Goal: Information Seeking & Learning: Learn about a topic

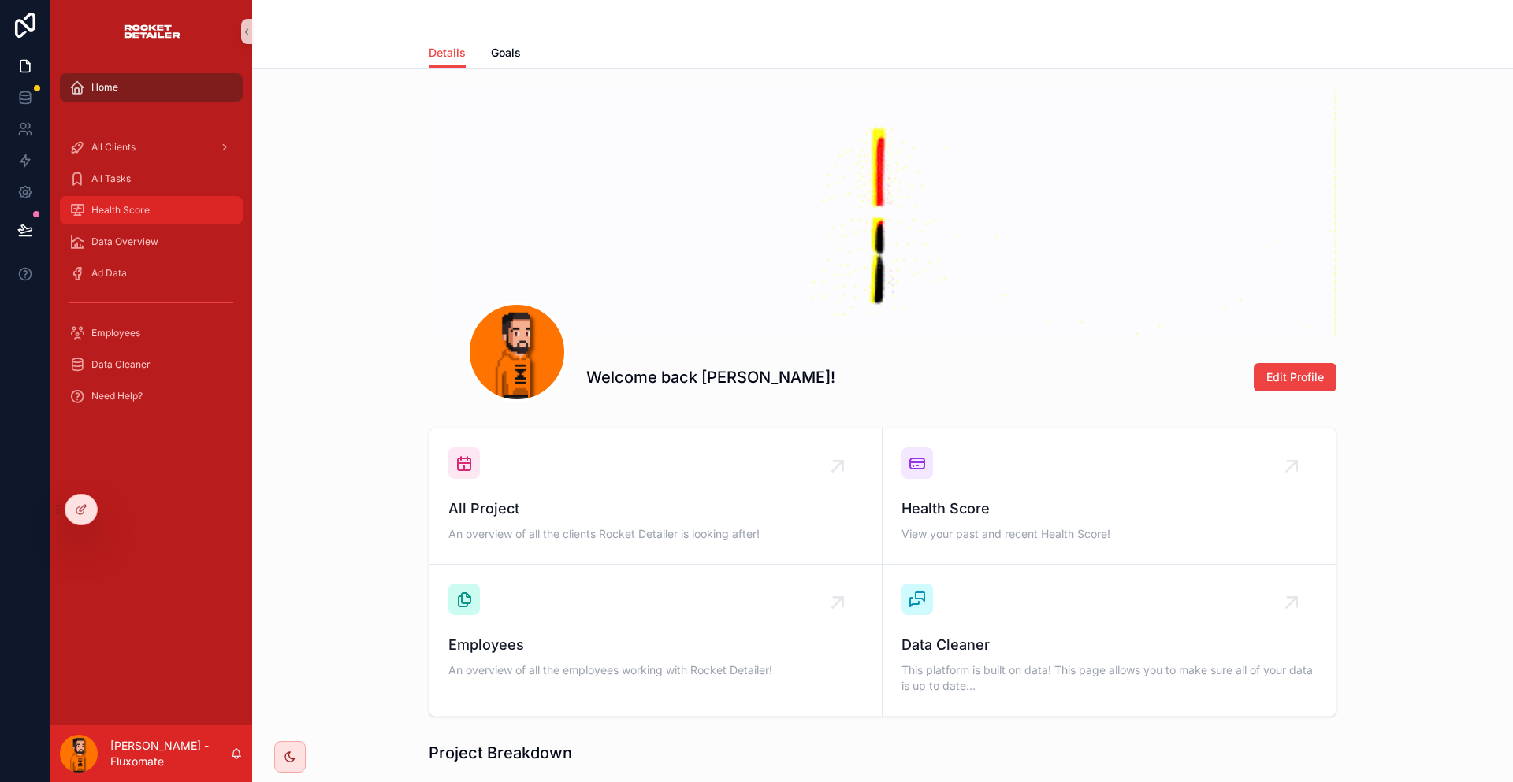
click at [158, 196] on link "Health Score" at bounding box center [151, 210] width 183 height 28
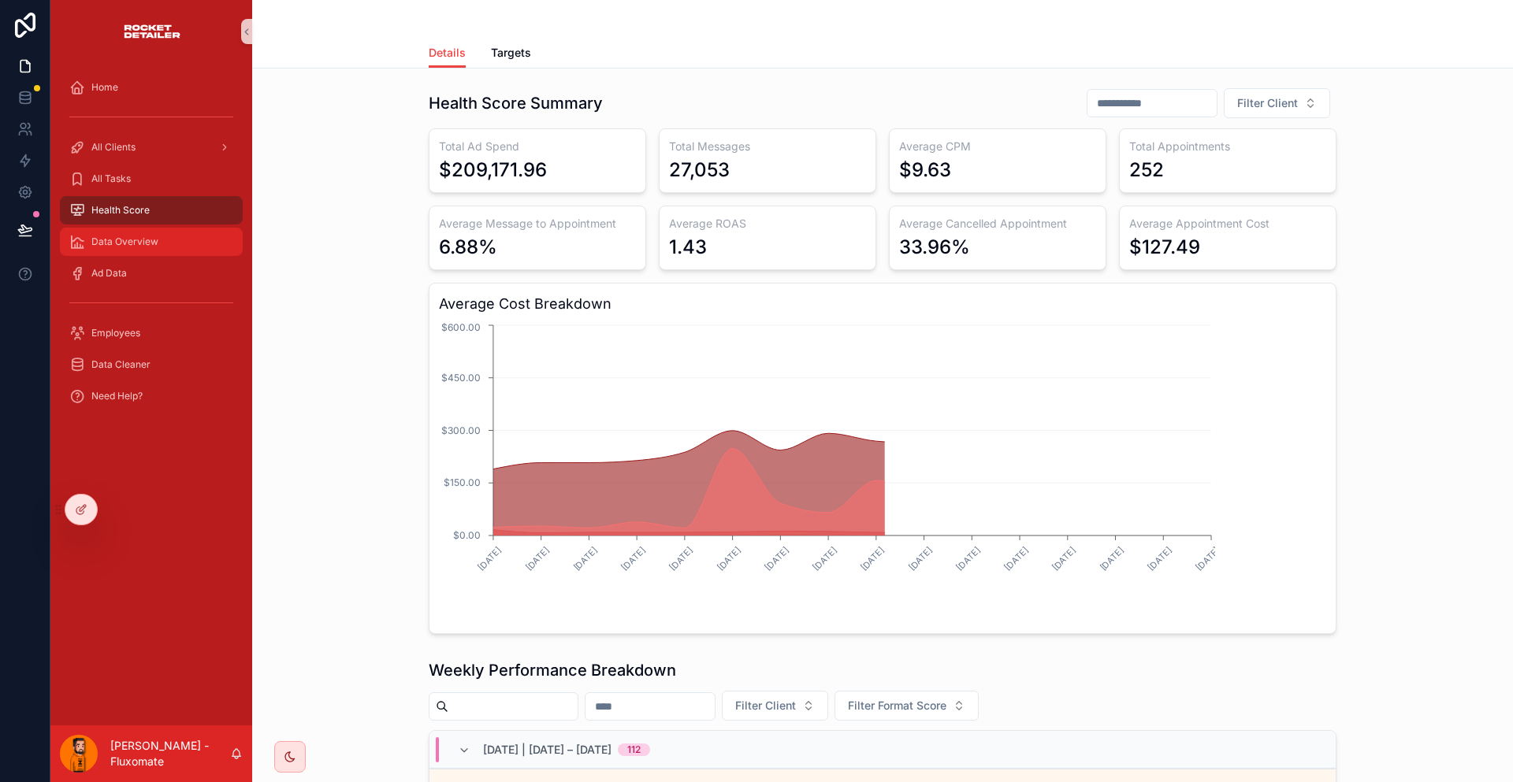
click at [179, 229] on div "Data Overview" at bounding box center [151, 241] width 164 height 25
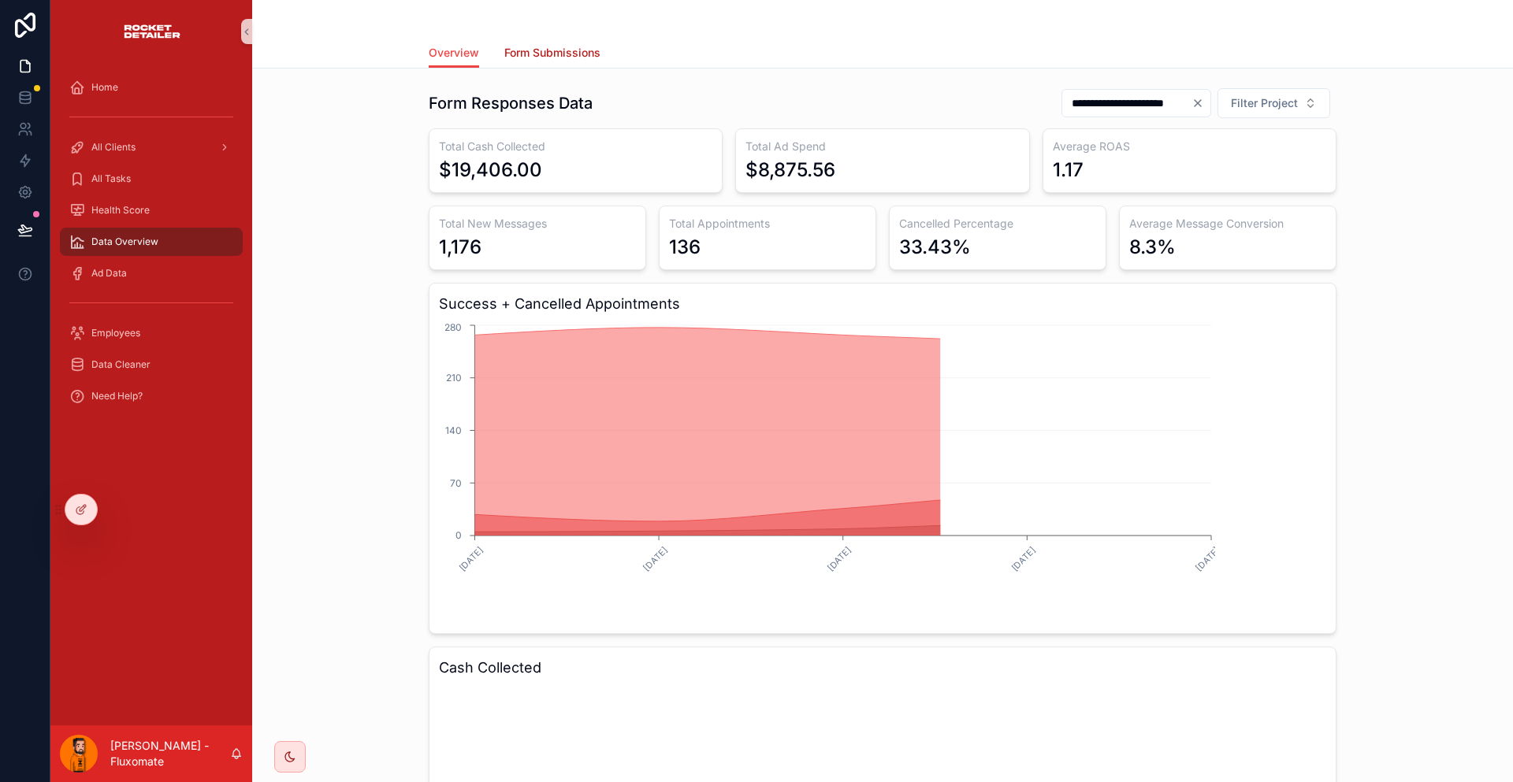
click at [567, 53] on span "Form Submissions" at bounding box center [552, 53] width 96 height 16
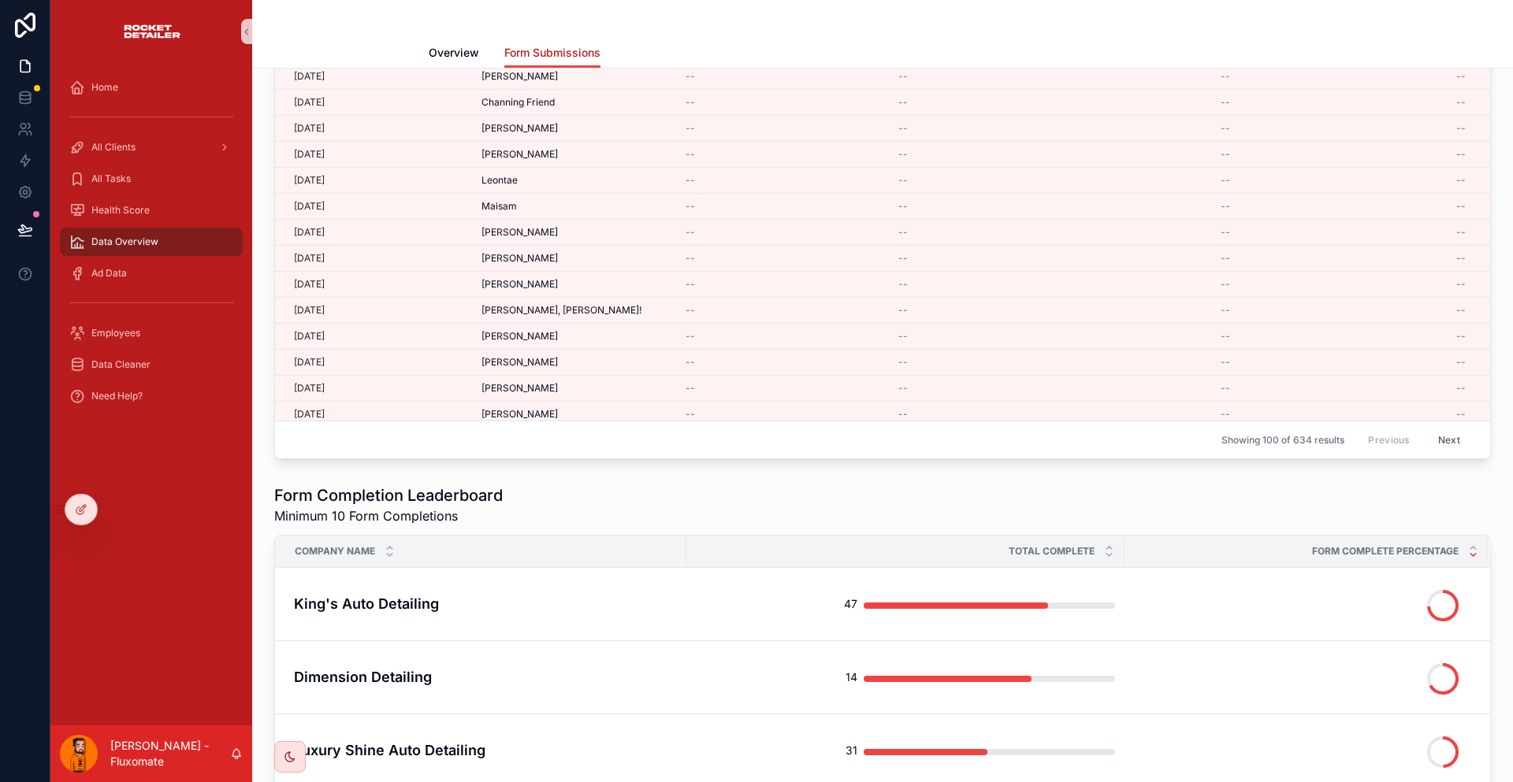
scroll to position [551, 0]
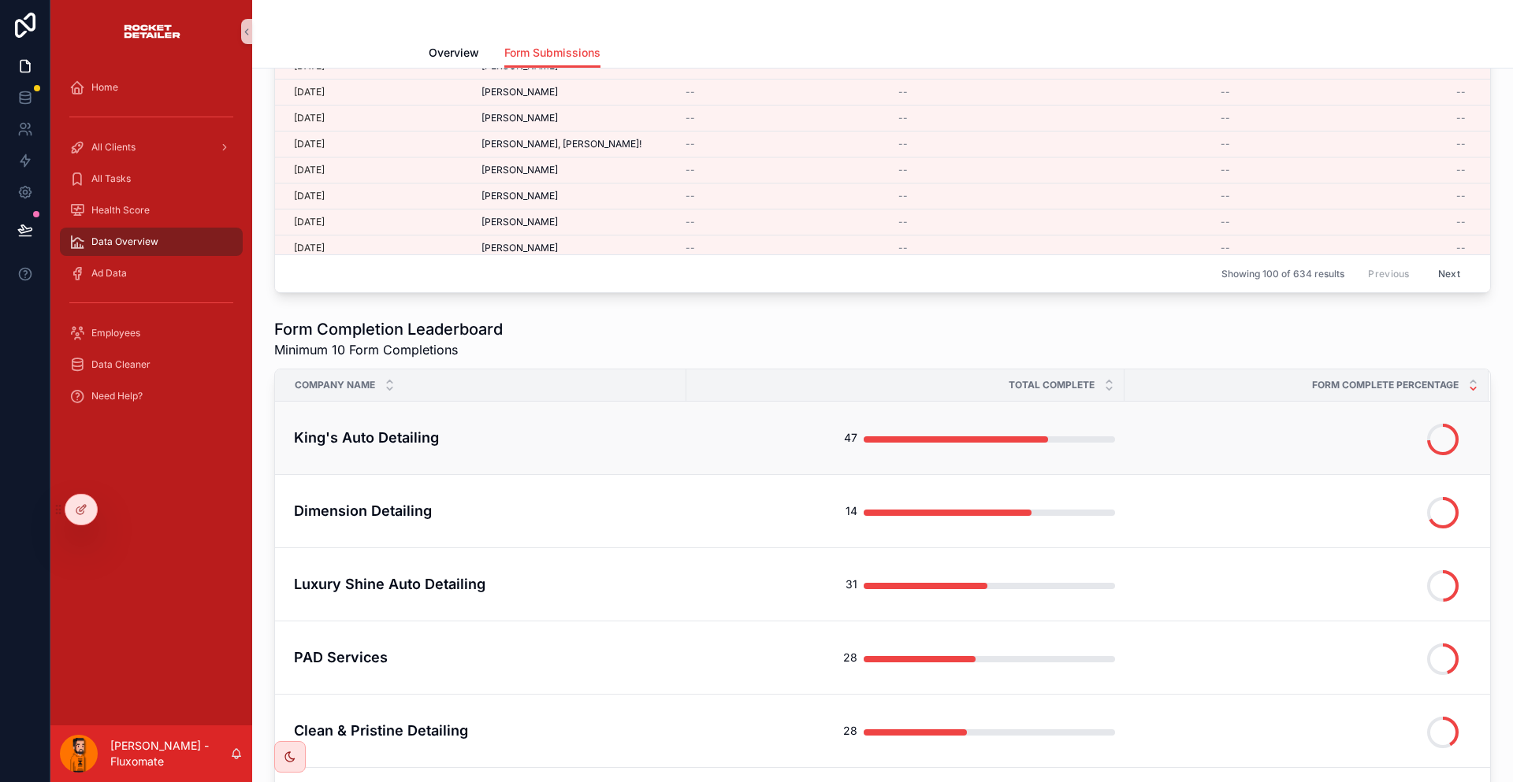
click at [408, 401] on td "King's Auto Detailing" at bounding box center [480, 437] width 411 height 73
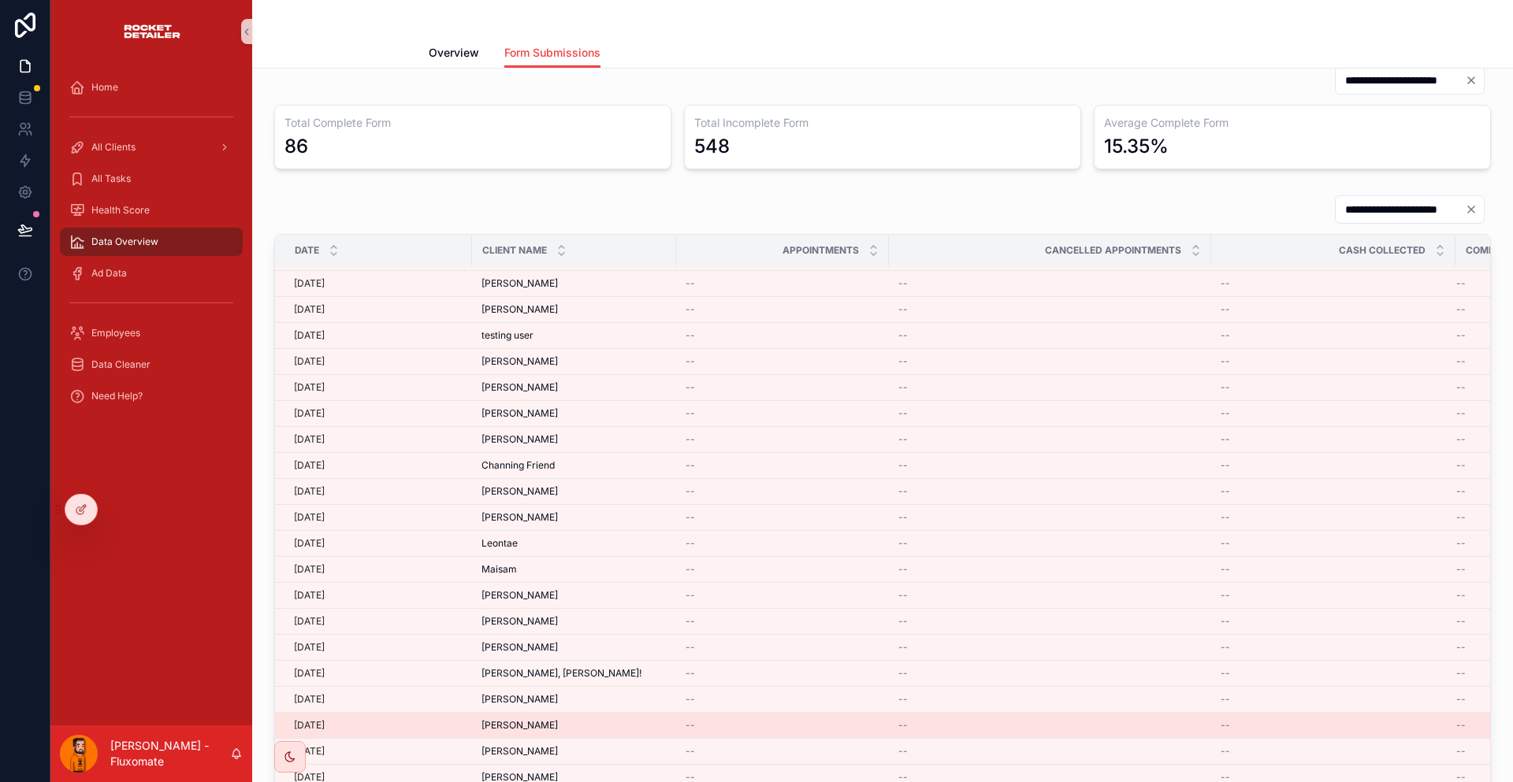
scroll to position [0, 0]
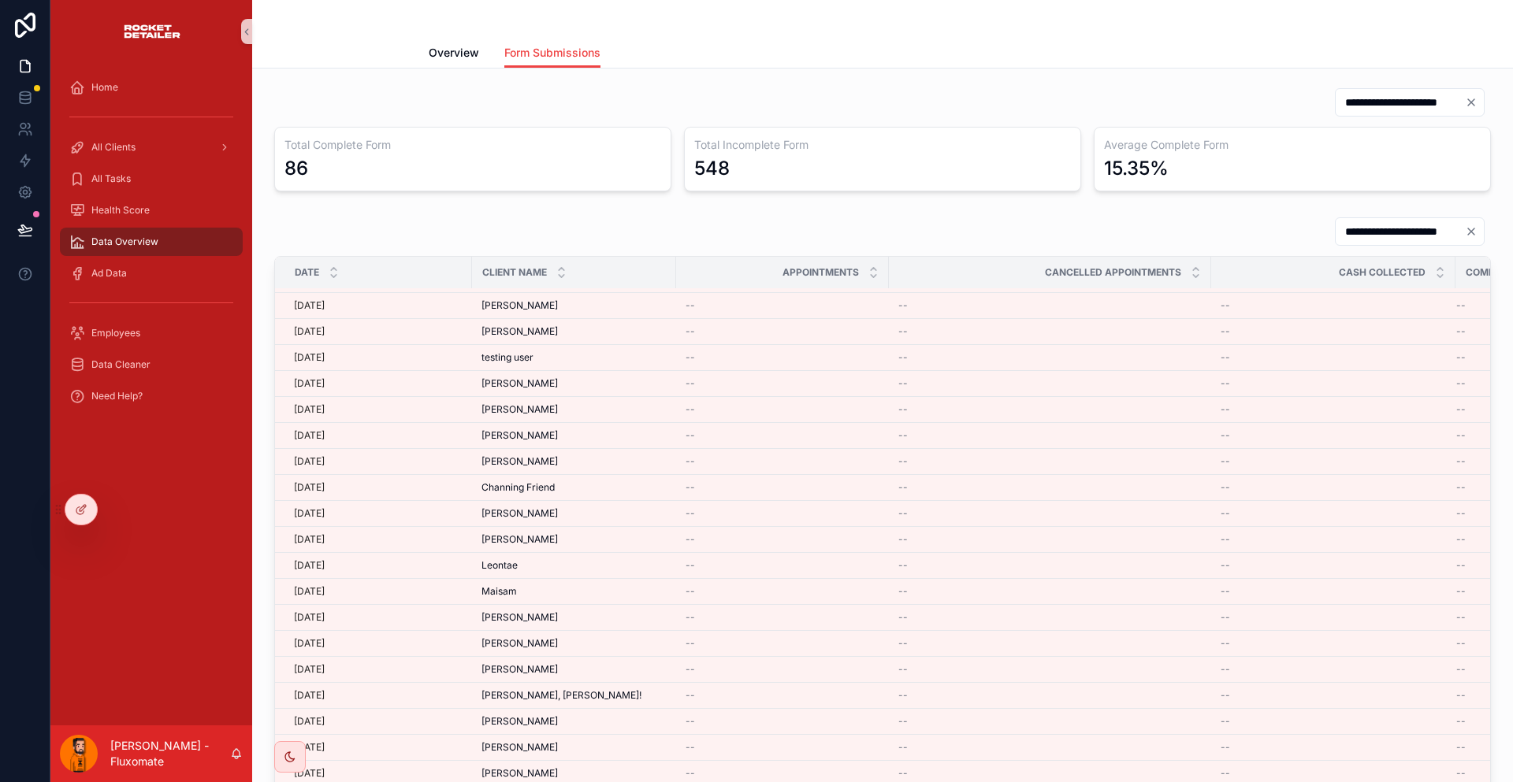
click at [1351, 91] on input "**********" at bounding box center [1399, 102] width 129 height 22
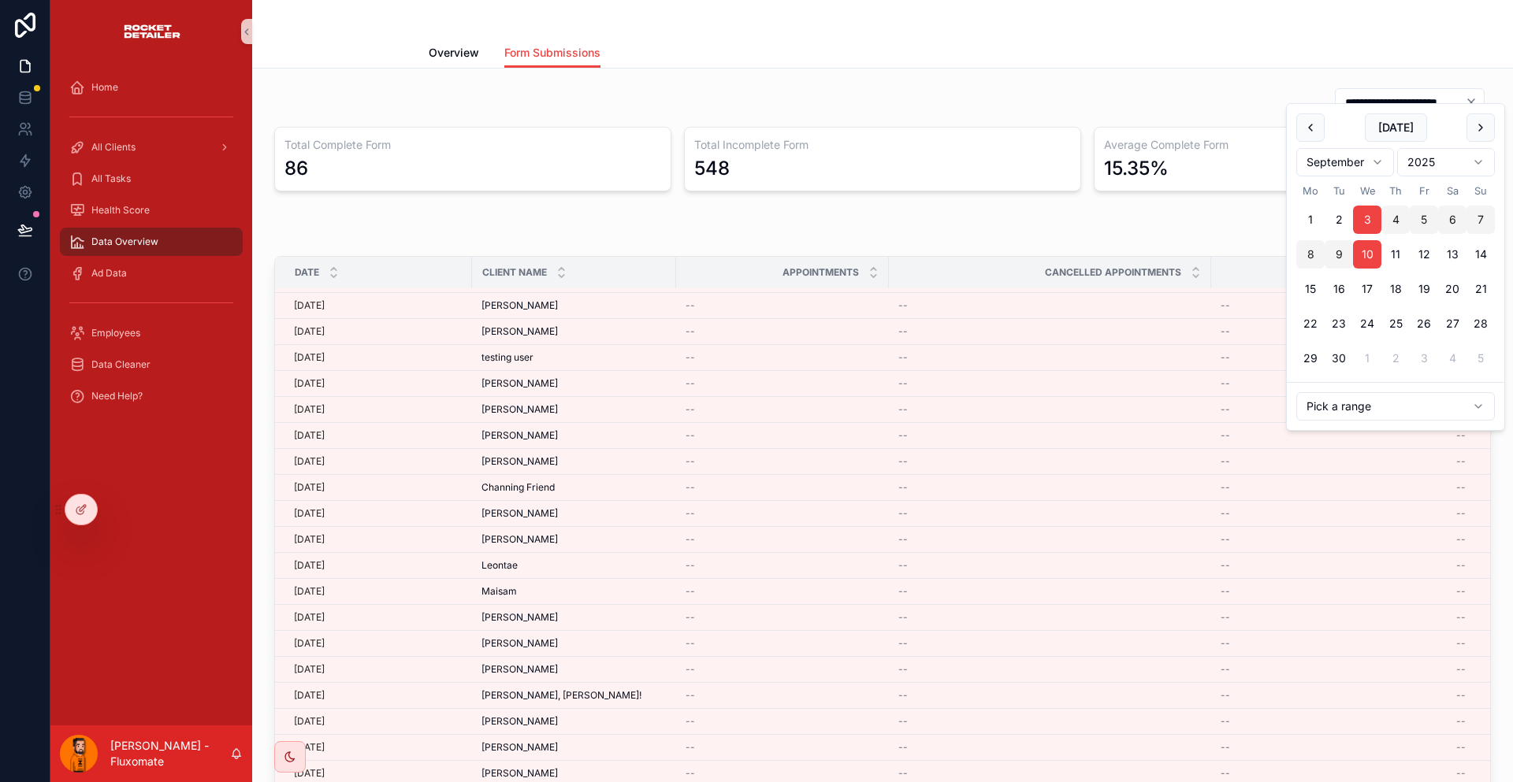
click at [1108, 98] on div "**********" at bounding box center [882, 102] width 1216 height 30
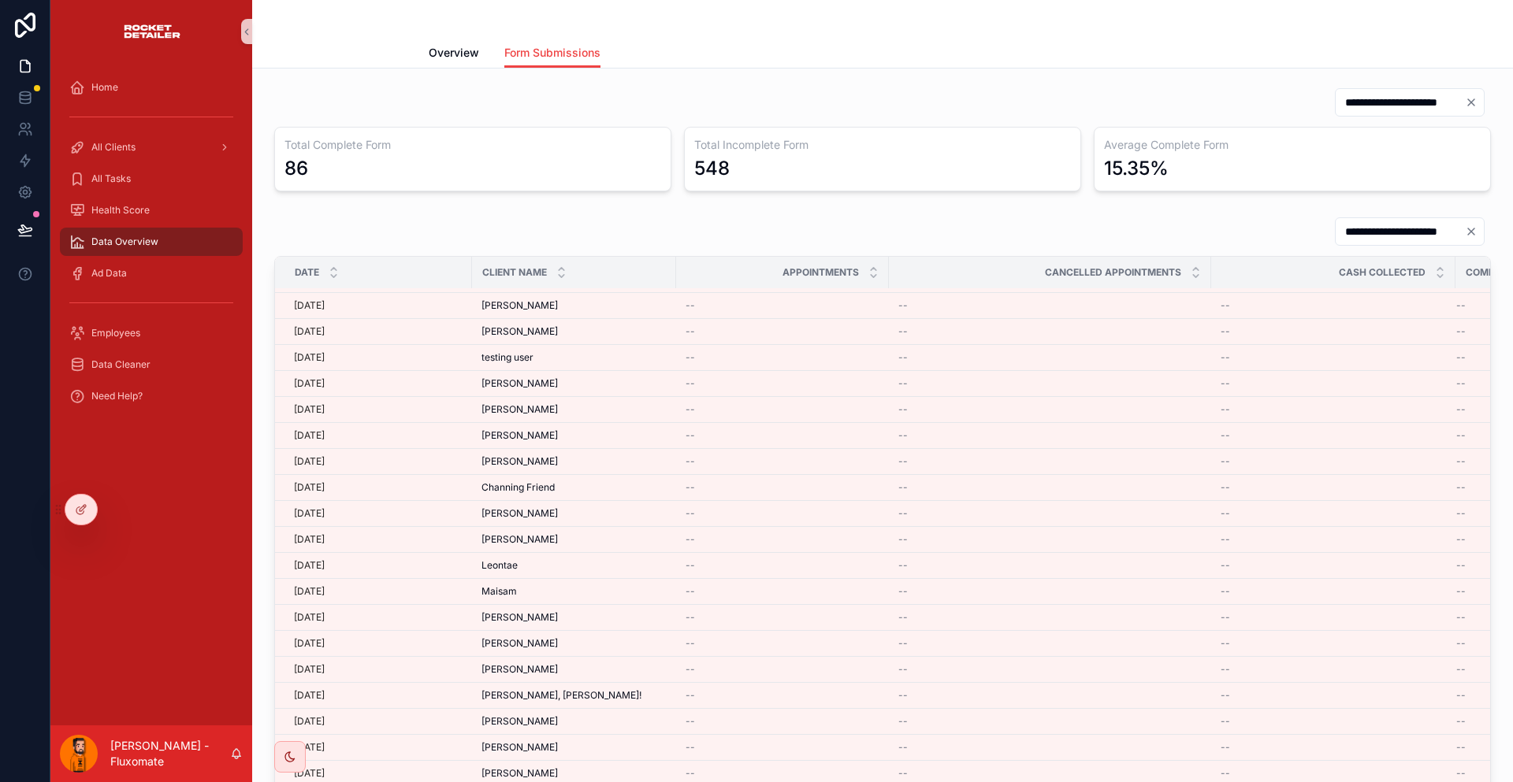
click at [73, 234] on icon "scrollable content" at bounding box center [77, 242] width 16 height 16
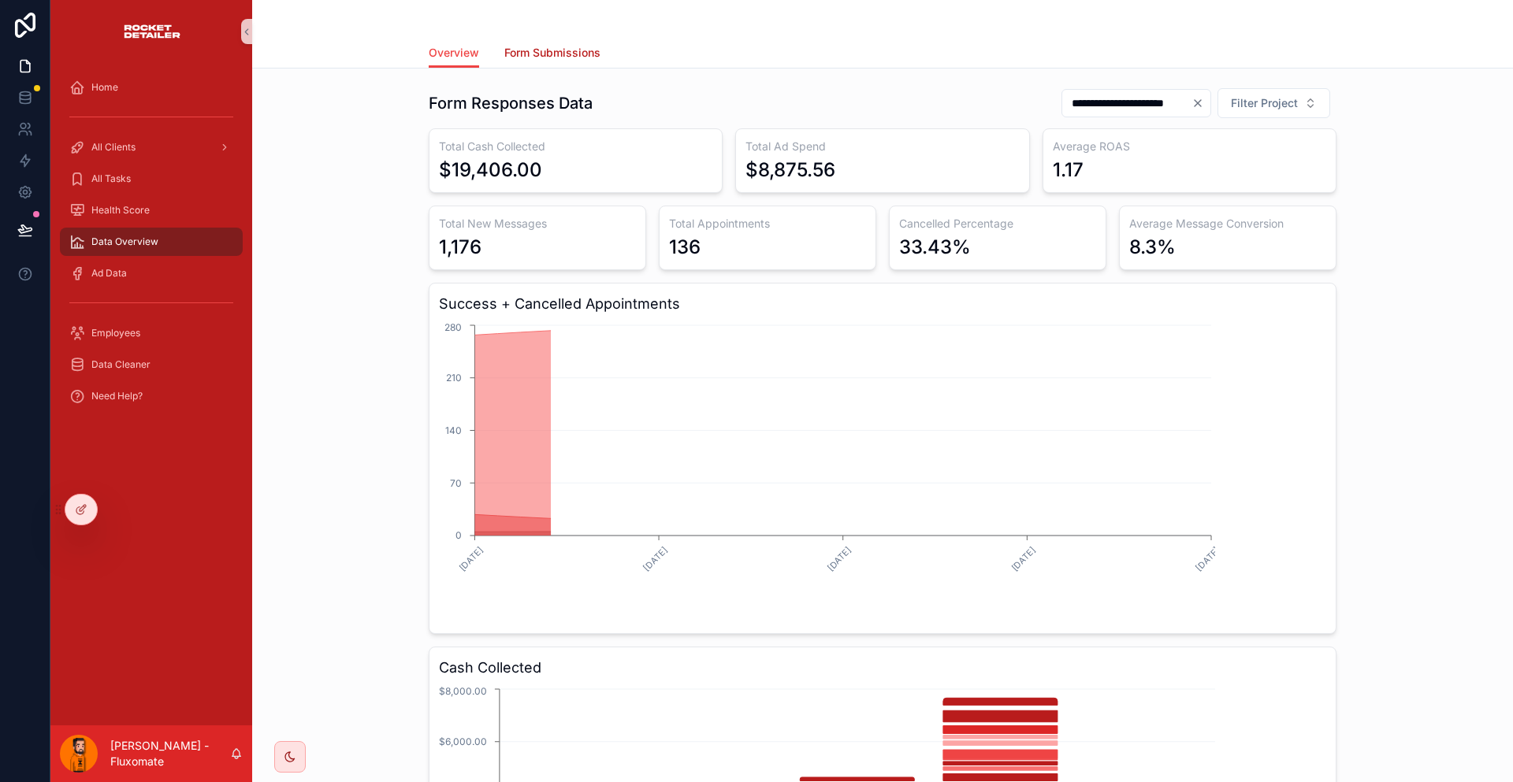
click at [557, 45] on span "Form Submissions" at bounding box center [552, 53] width 96 height 16
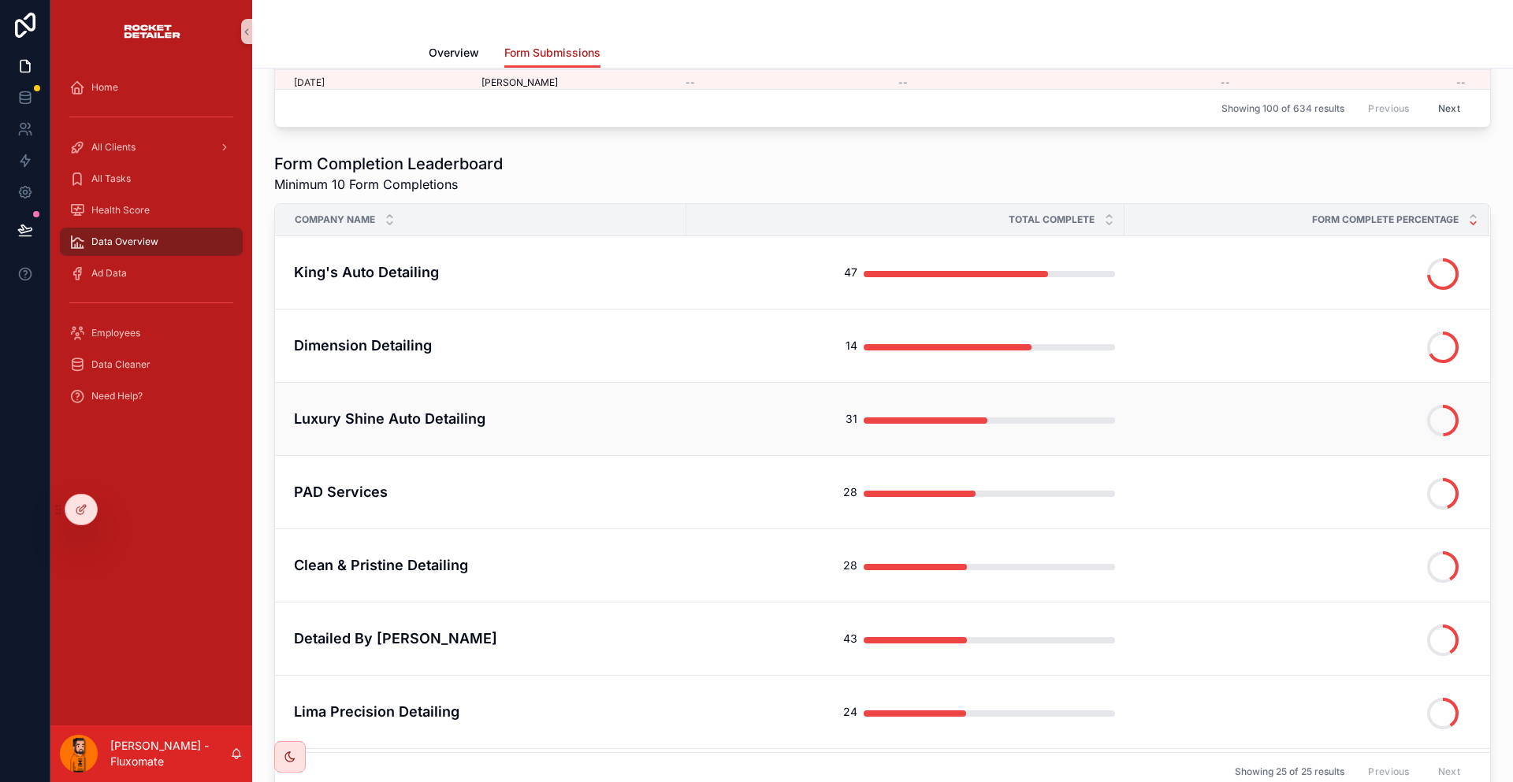
scroll to position [630, 0]
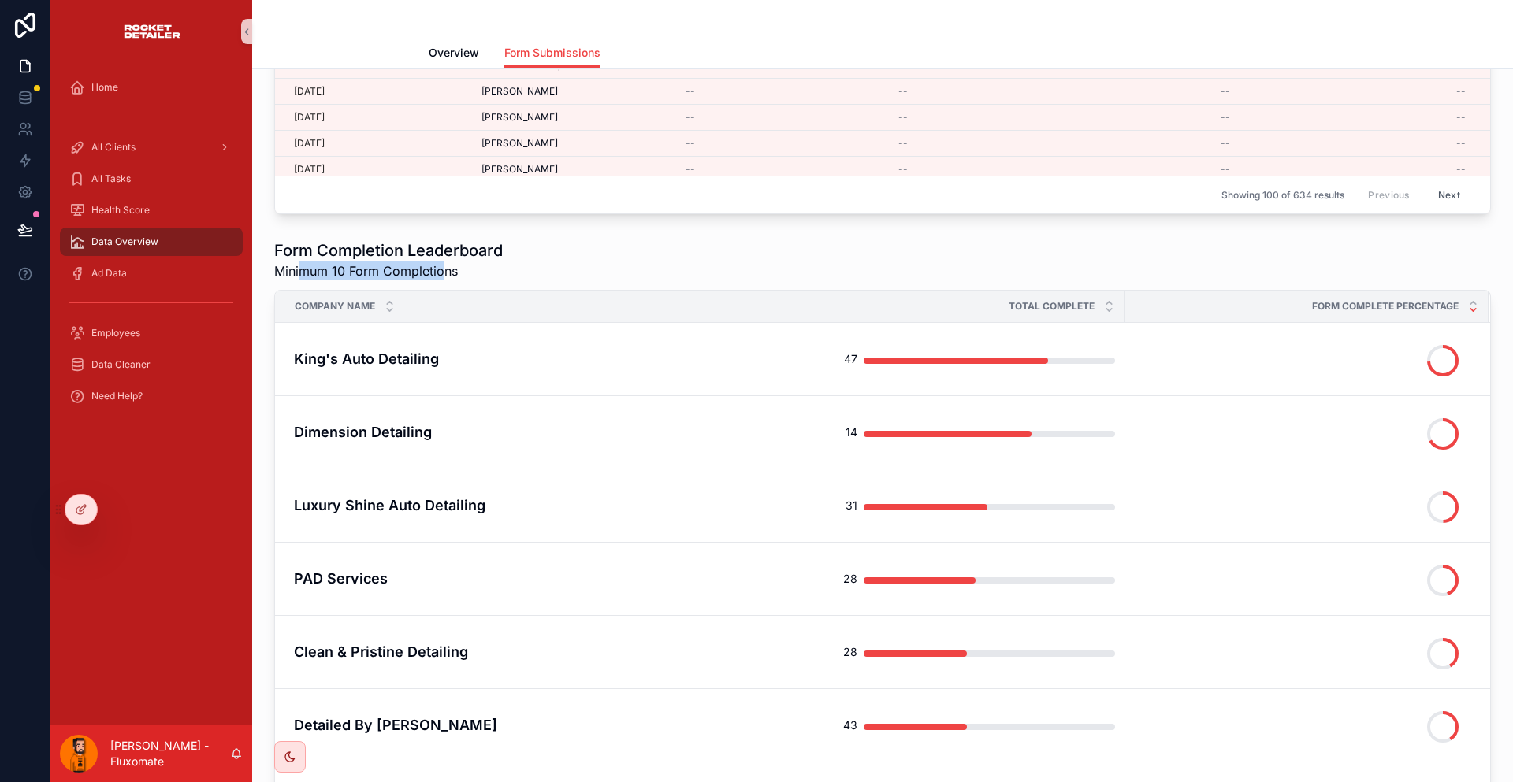
drag, startPoint x: 289, startPoint y: 238, endPoint x: 385, endPoint y: 240, distance: 96.1
click at [385, 262] on span "Minimum 10 Form Completions" at bounding box center [388, 271] width 228 height 19
click at [686, 240] on div "Form Completion Leaderboard Minimum 10 Form Completions" at bounding box center [882, 260] width 1216 height 41
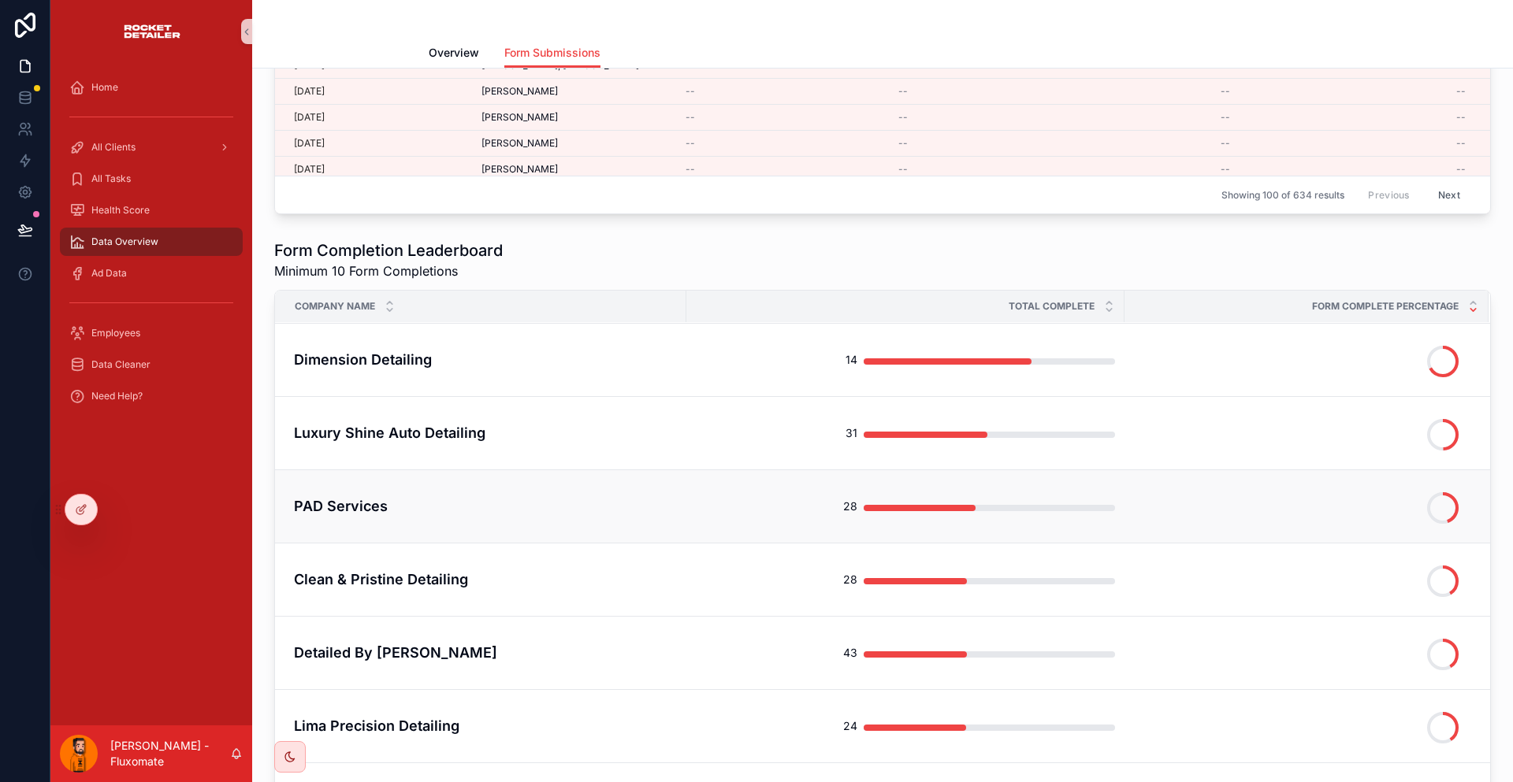
scroll to position [0, 0]
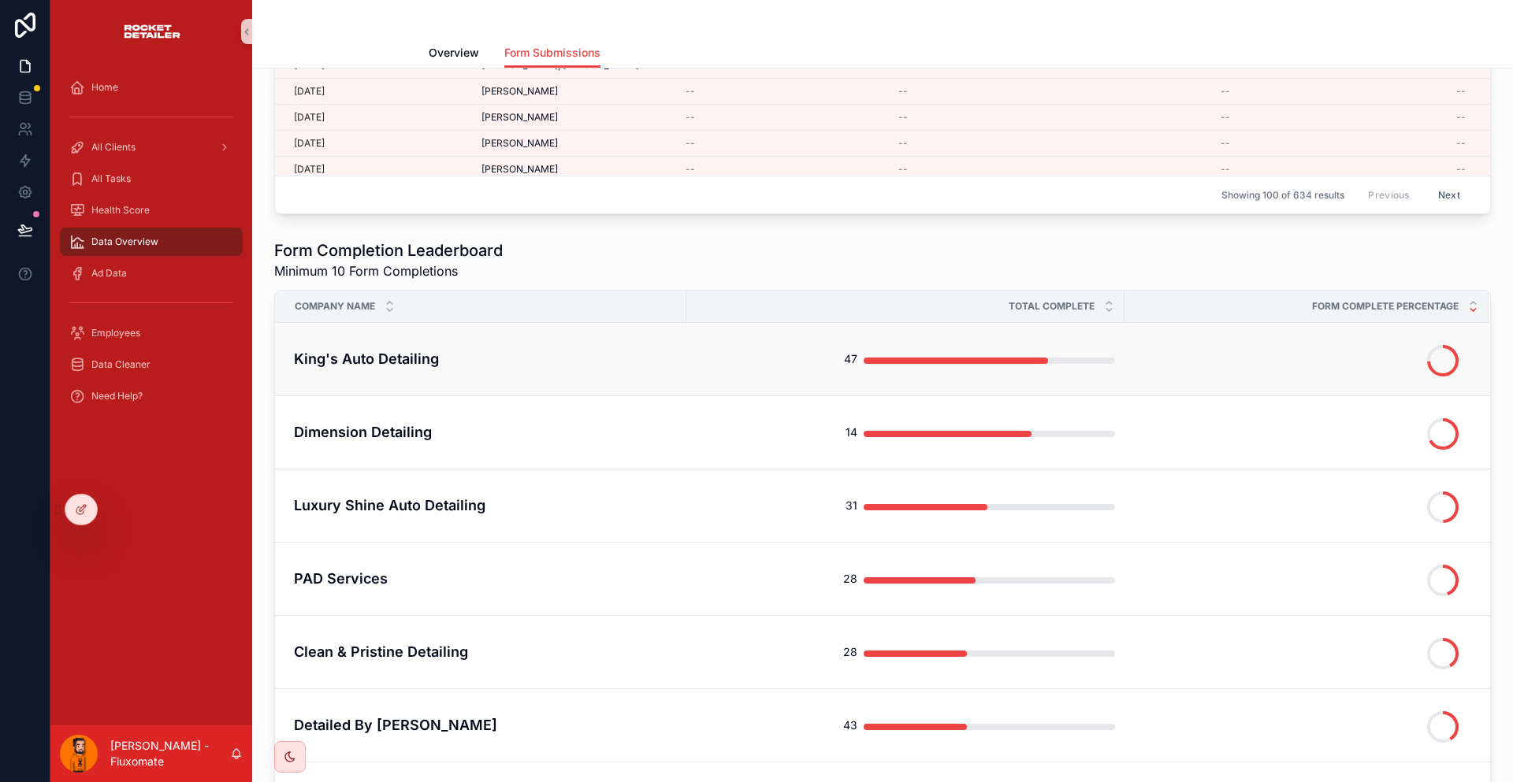
click at [603, 348] on h4 "King's Auto Detailing" at bounding box center [485, 358] width 383 height 21
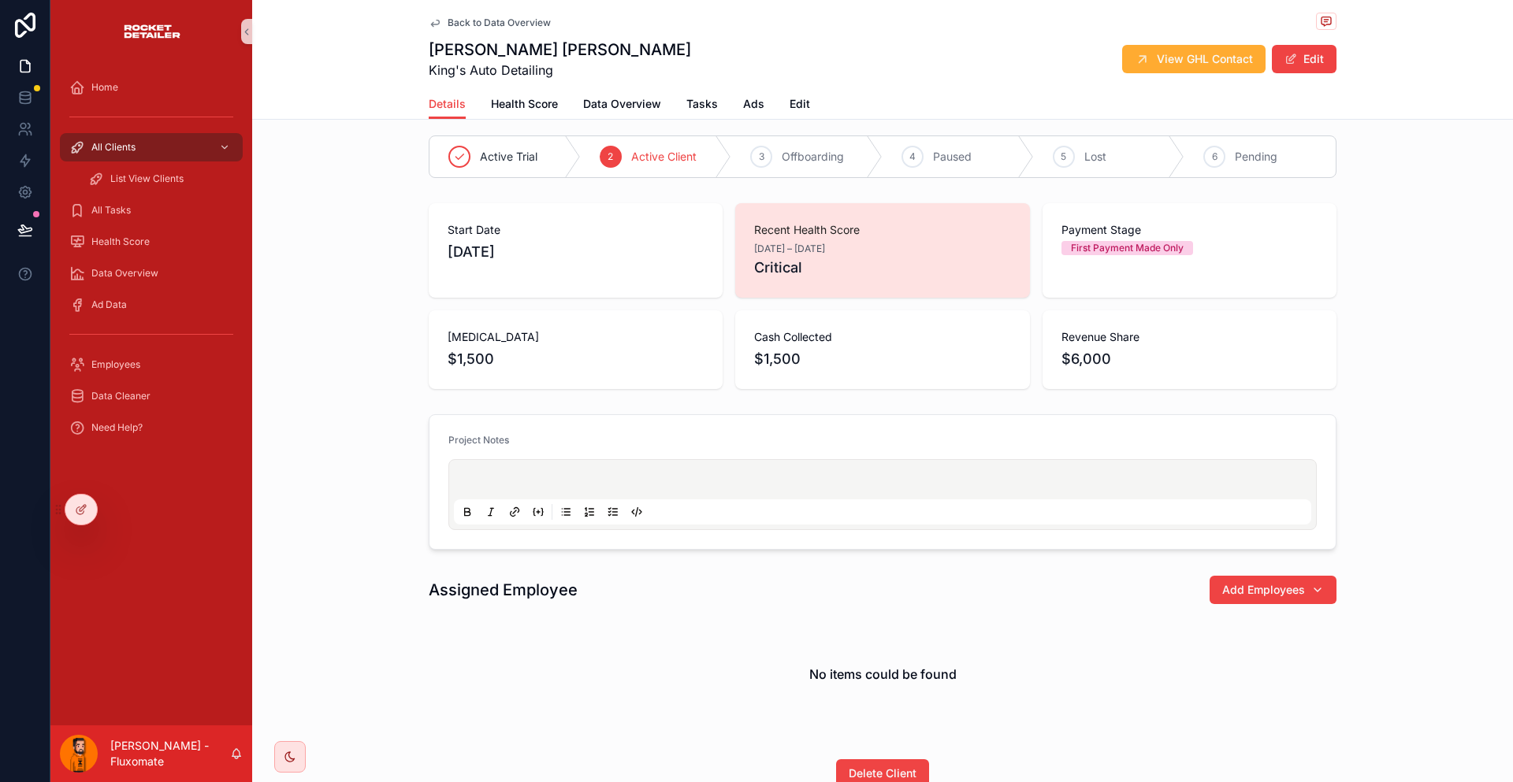
scroll to position [13, 0]
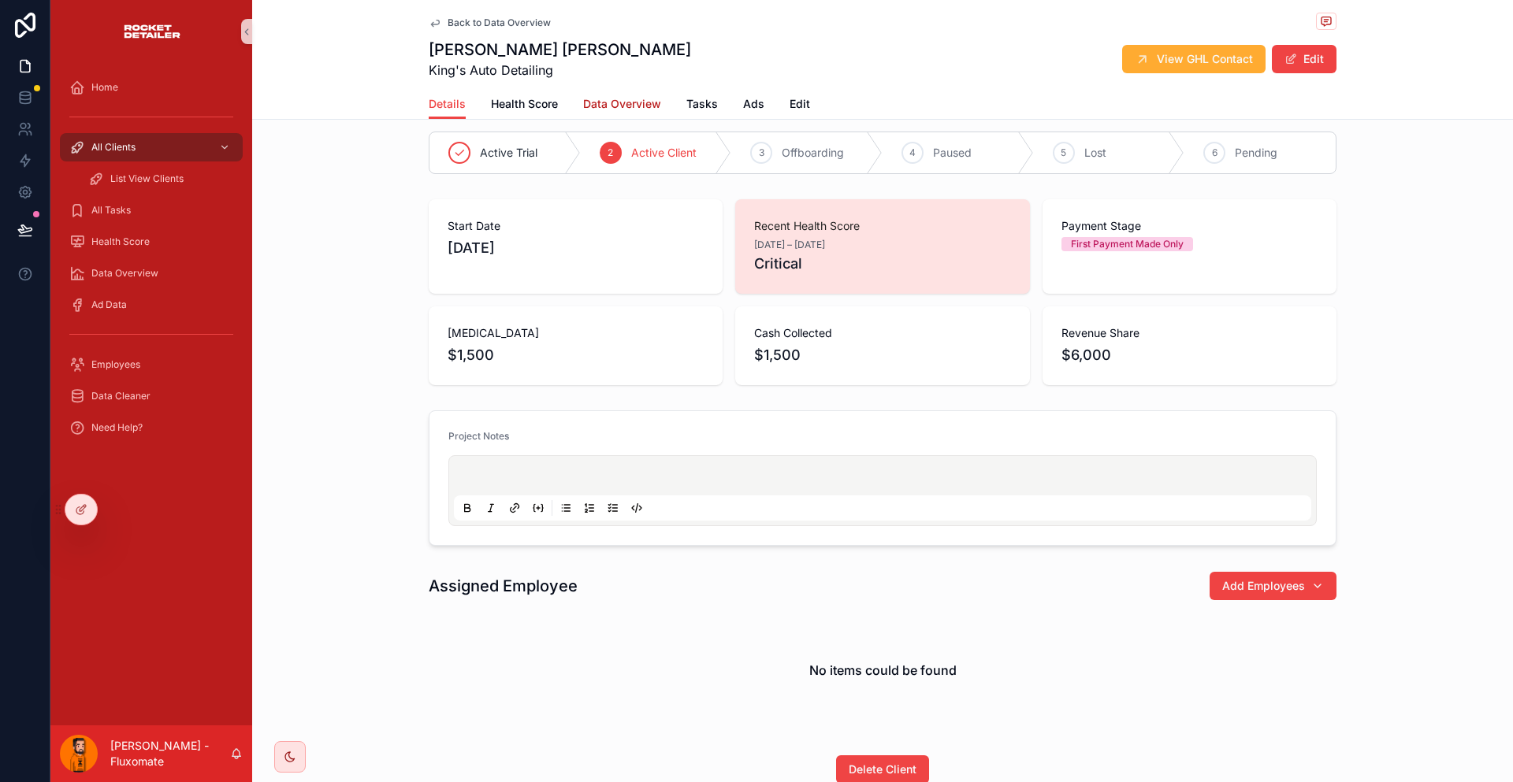
click at [624, 96] on span "Data Overview" at bounding box center [622, 104] width 78 height 16
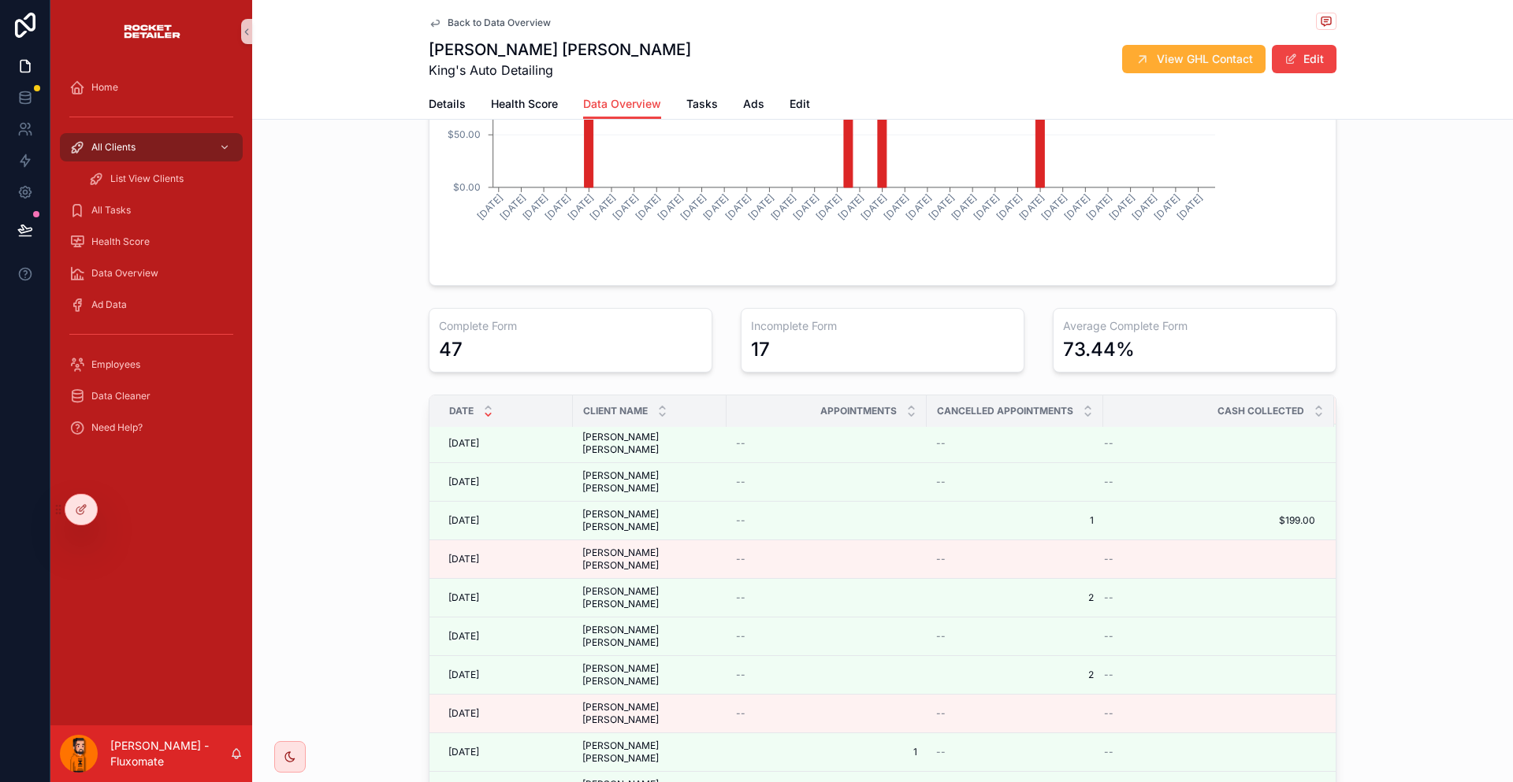
scroll to position [395, 39]
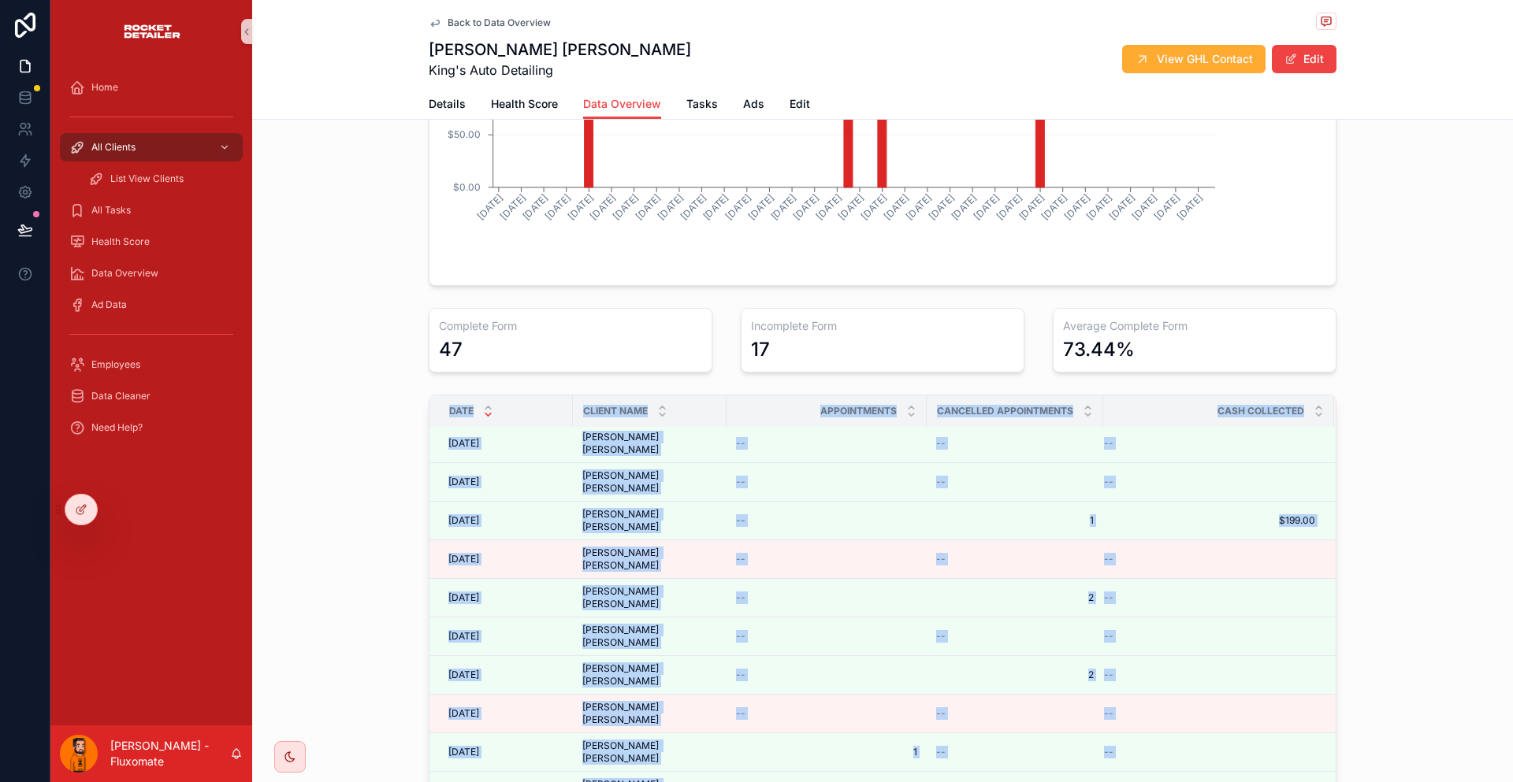
drag, startPoint x: 1228, startPoint y: 555, endPoint x: 1272, endPoint y: 560, distance: 44.4
click at [1272, 560] on div "Total Appointments 10 Total Cancelled Appointments 11 Total Cash Collected $599…" at bounding box center [882, 183] width 1261 height 1625
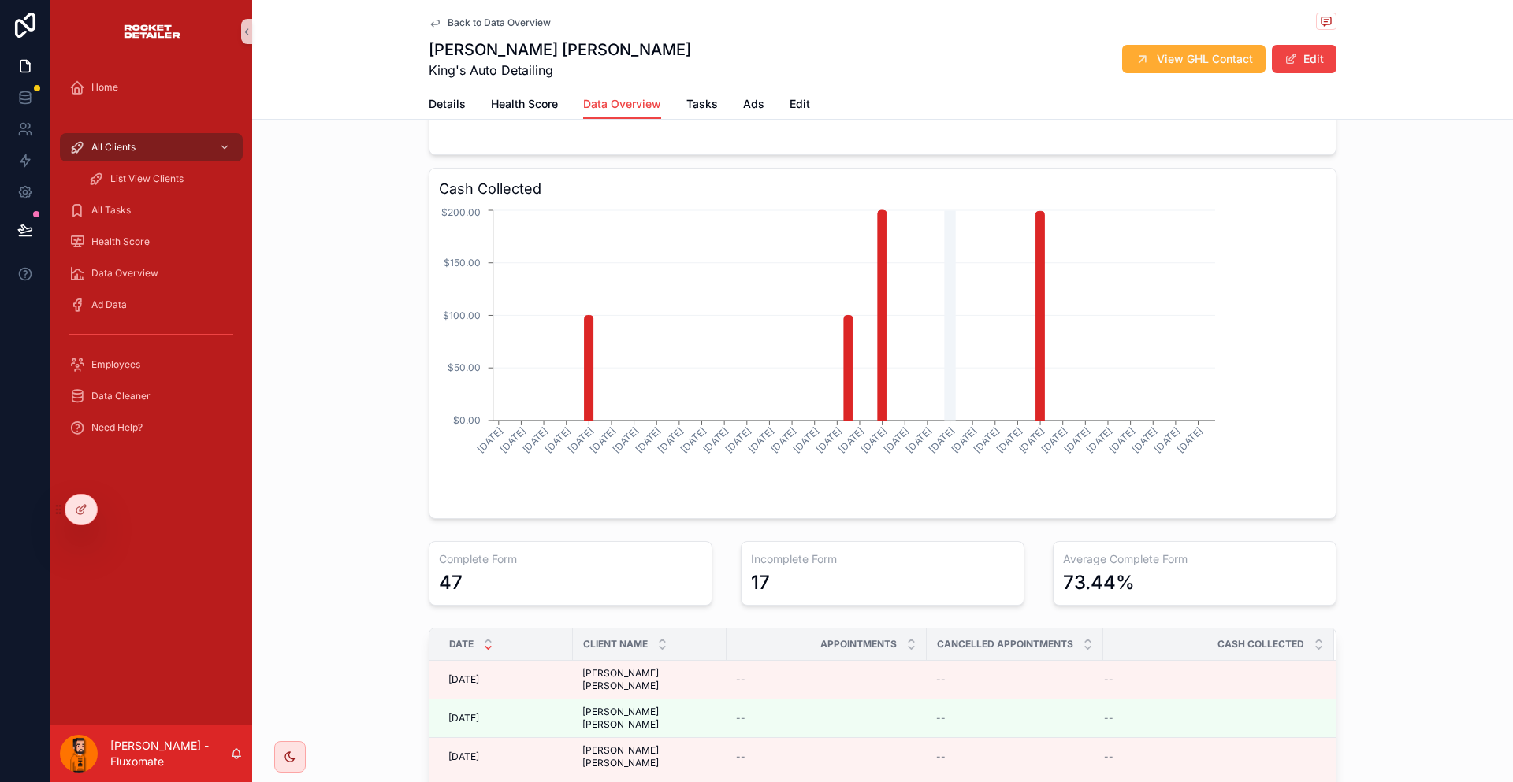
scroll to position [295, 0]
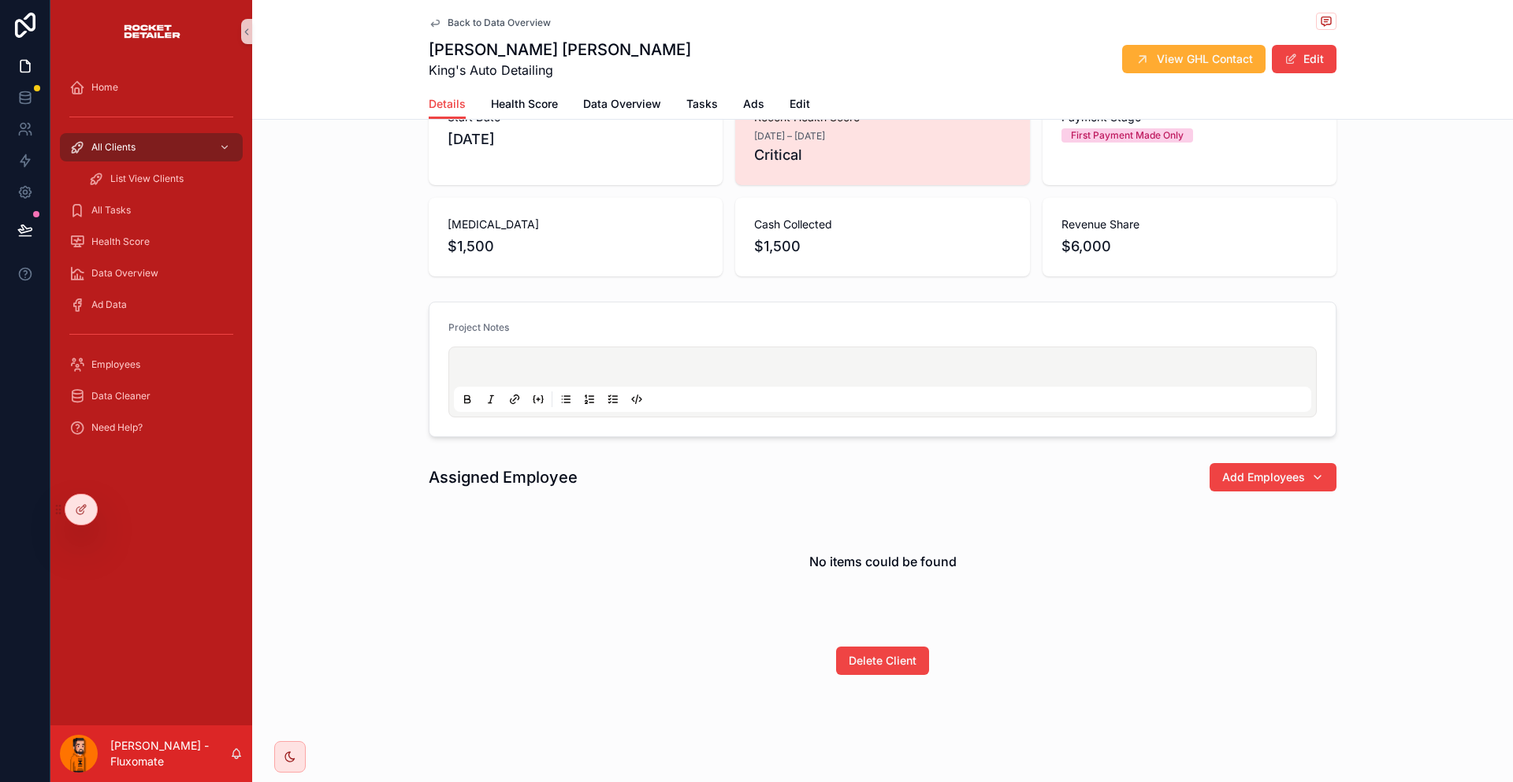
scroll to position [13, 0]
